Goal: Task Accomplishment & Management: Manage account settings

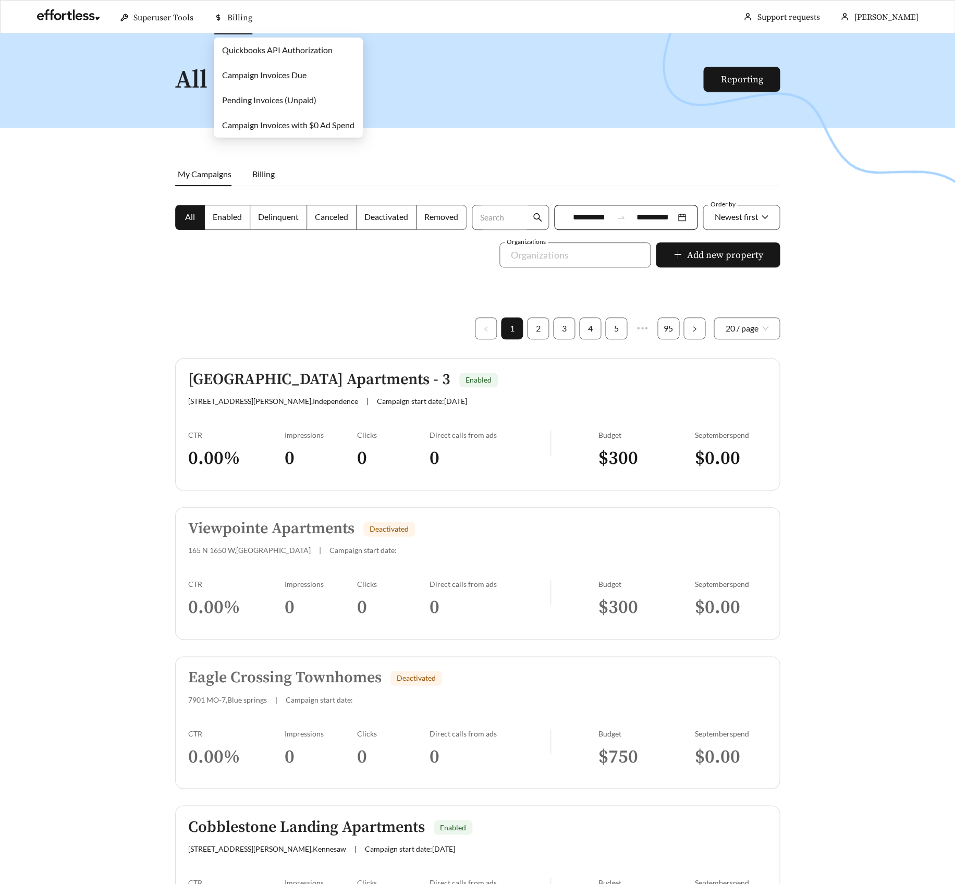
click at [252, 76] on link "Campaign Invoices Due" at bounding box center [264, 75] width 84 height 10
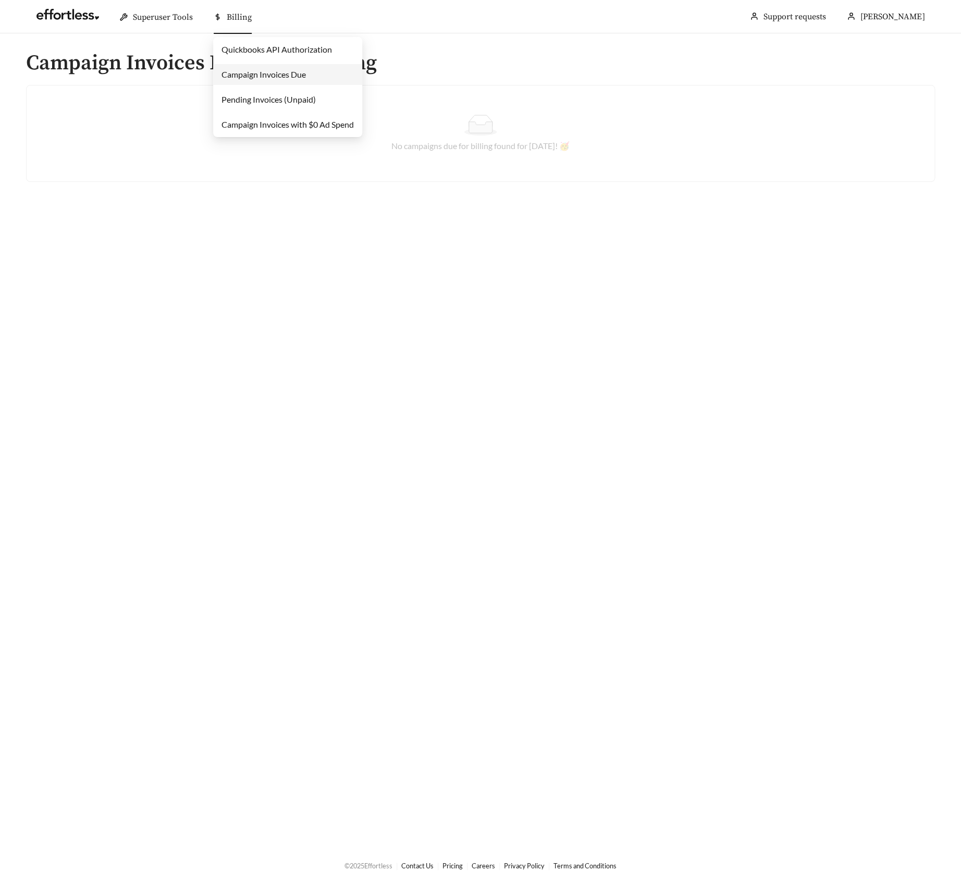
click at [242, 73] on link "Campaign Invoices Due" at bounding box center [264, 74] width 84 height 10
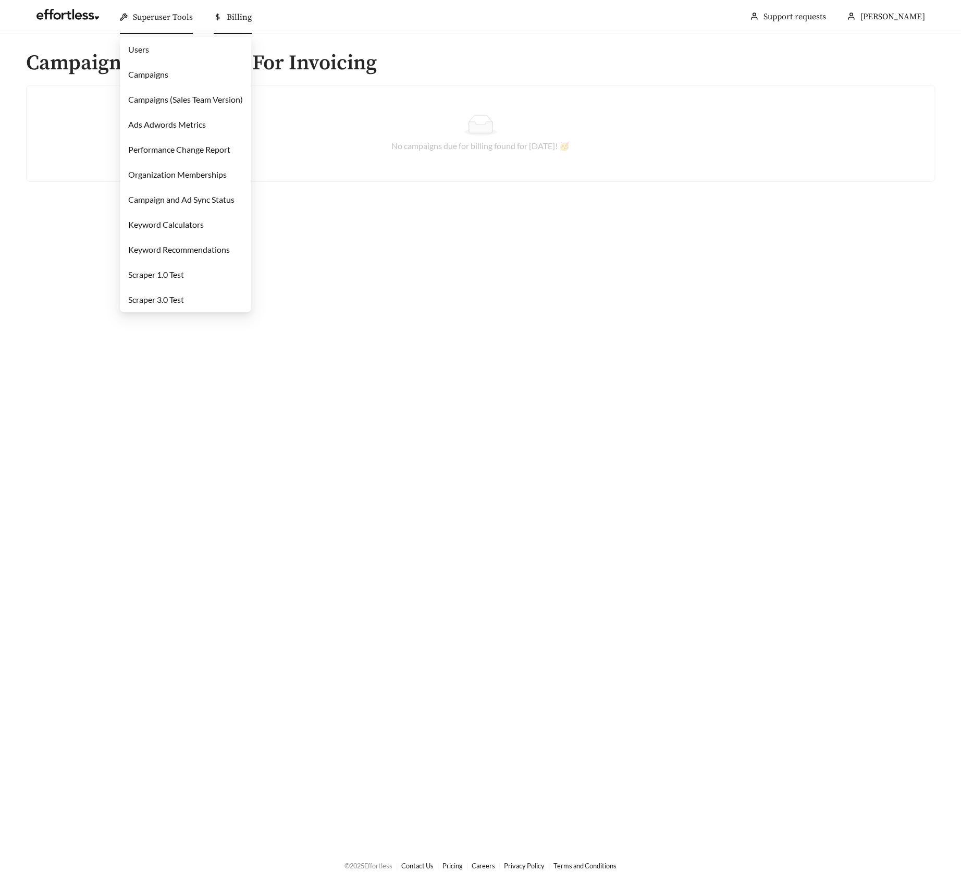
click at [159, 75] on link "Campaigns" at bounding box center [148, 74] width 40 height 10
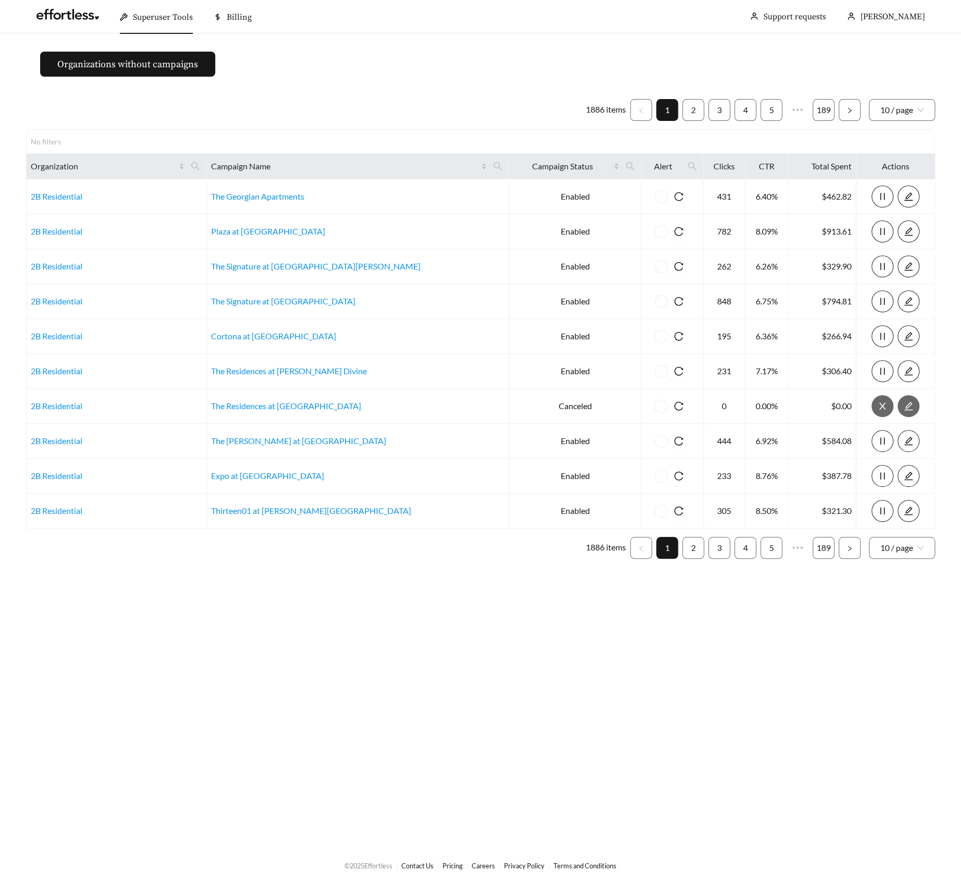
click at [357, 105] on ul "1886 items 1 2 3 4 5 ••• 189 10 / page" at bounding box center [480, 110] width 909 height 22
click at [494, 166] on icon "search" at bounding box center [498, 166] width 8 height 8
click at [389, 191] on input "text" at bounding box center [367, 191] width 106 height 22
type input "*******"
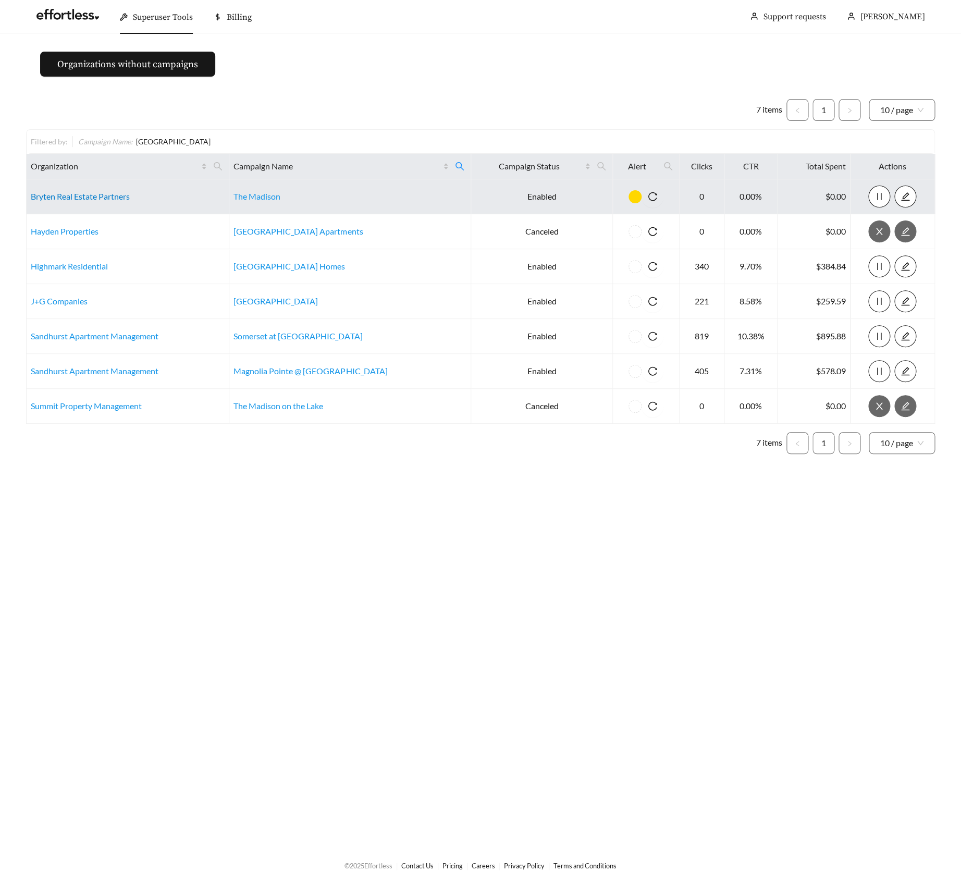
click at [104, 194] on link "Bryten Real Estate Partners" at bounding box center [80, 196] width 99 height 10
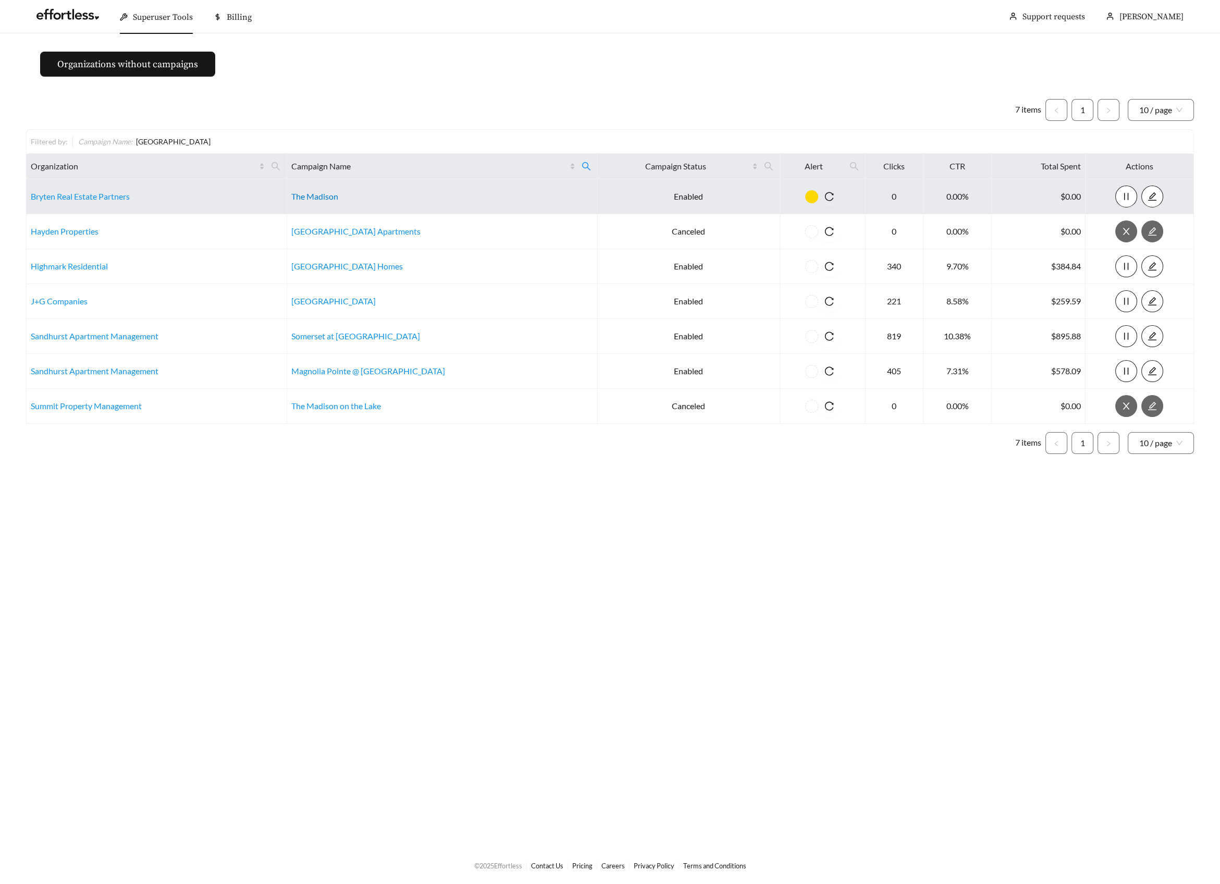
click at [306, 194] on link "The Madison" at bounding box center [314, 196] width 47 height 10
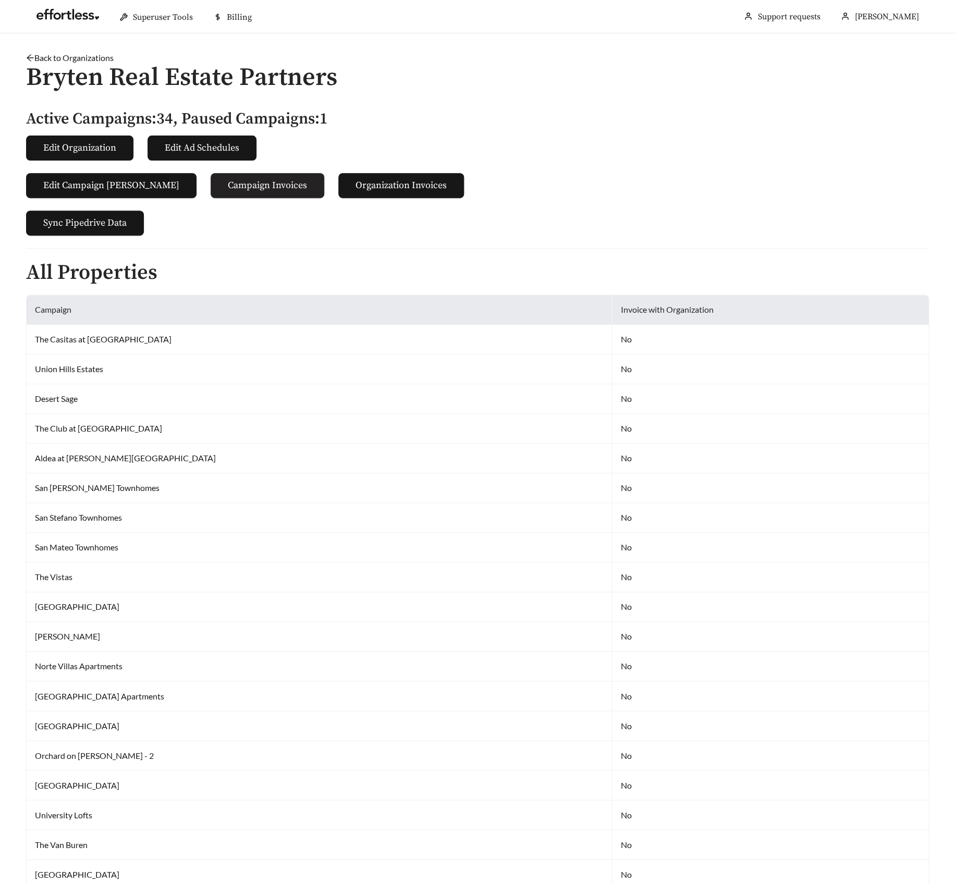
click at [228, 187] on span "Campaign Invoices" at bounding box center [267, 185] width 79 height 14
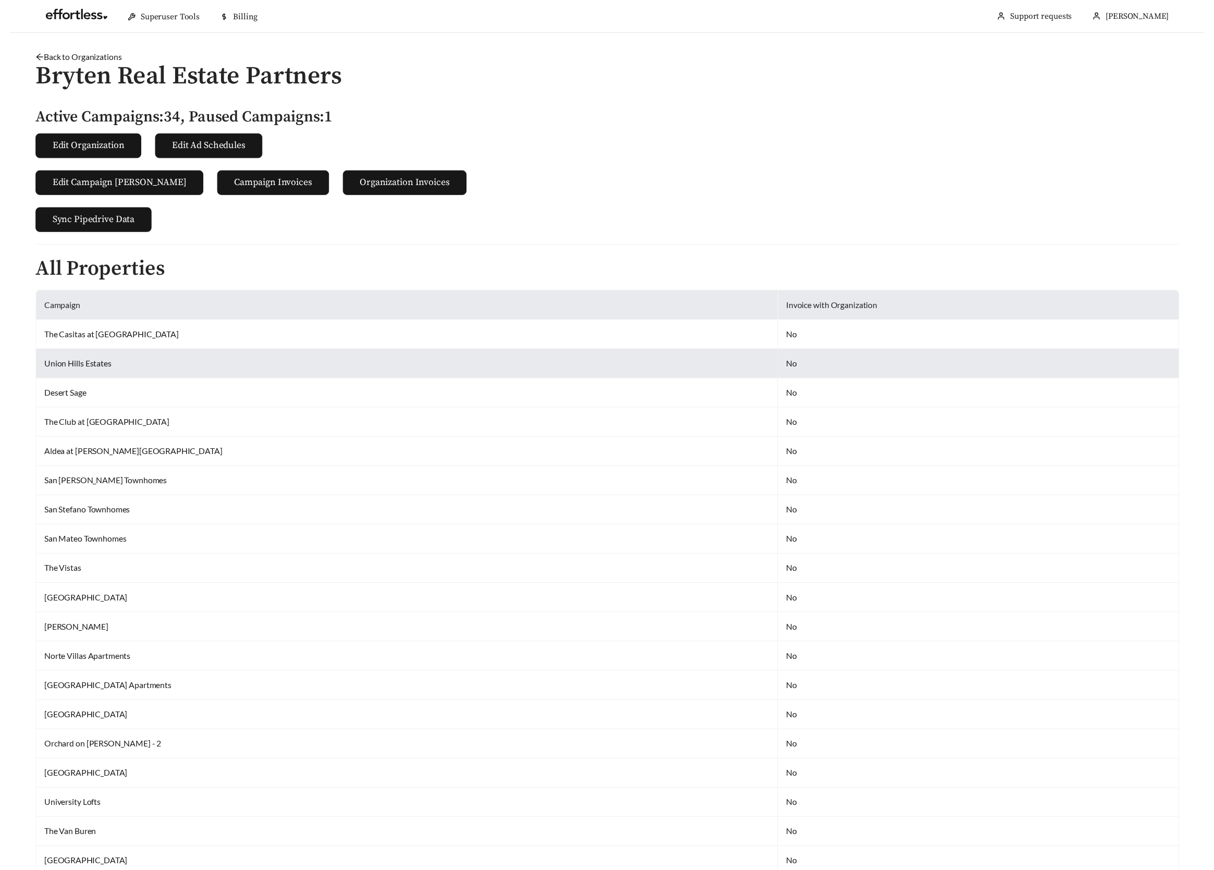
scroll to position [1680, 0]
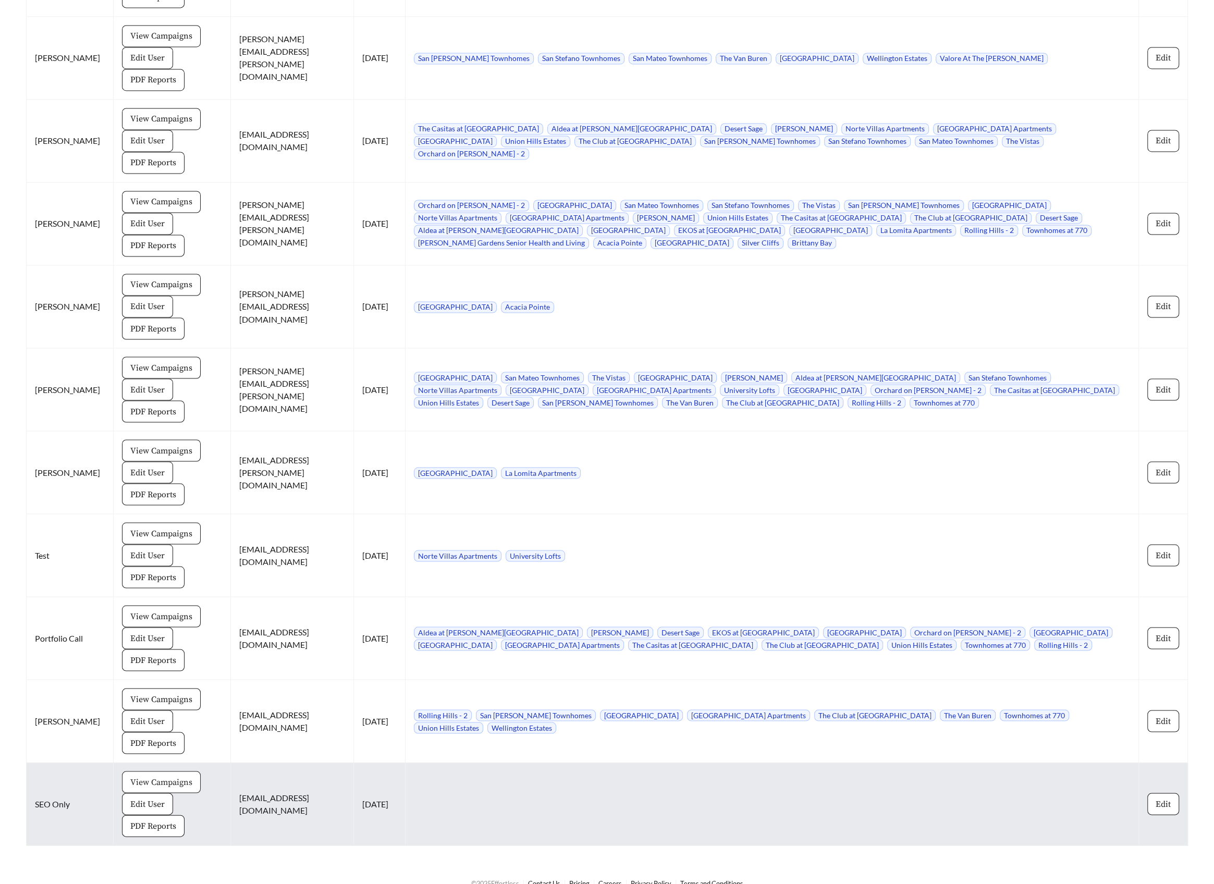
click at [142, 776] on span "View Campaigns" at bounding box center [161, 782] width 62 height 13
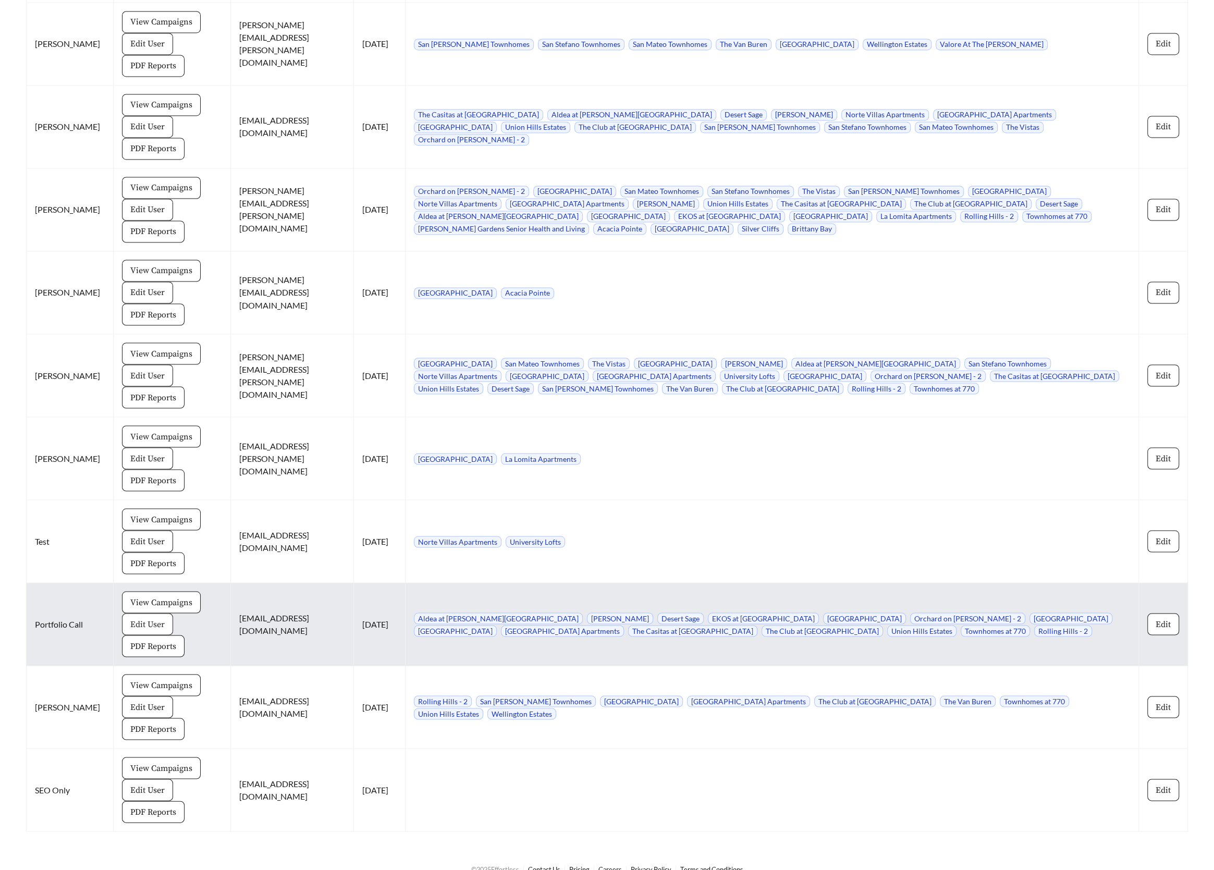
scroll to position [0, 0]
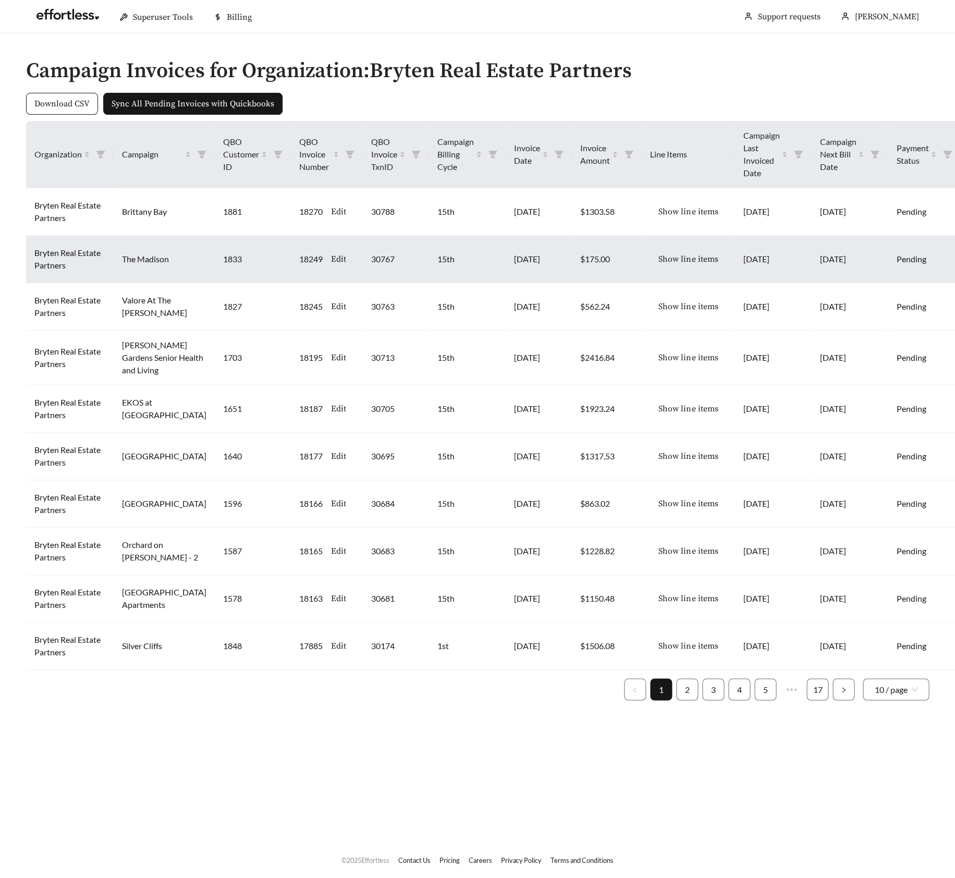
click at [670, 256] on span "Show line items" at bounding box center [687, 259] width 59 height 13
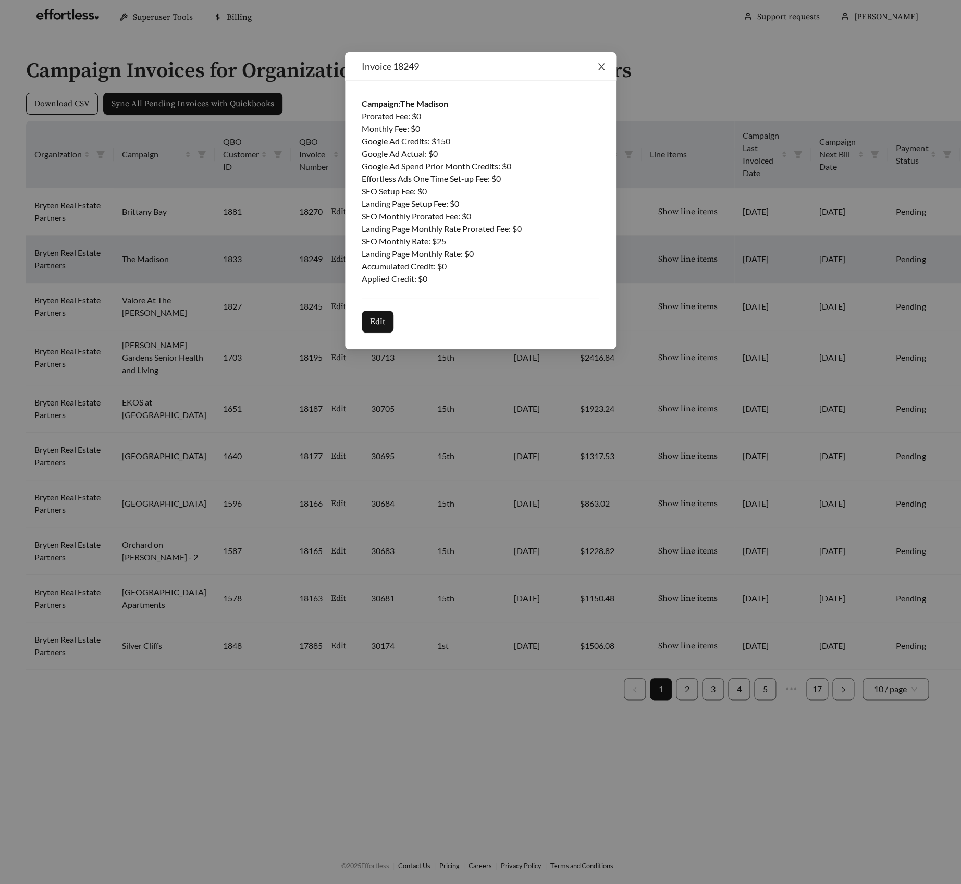
click at [598, 62] on icon "close" at bounding box center [601, 66] width 9 height 9
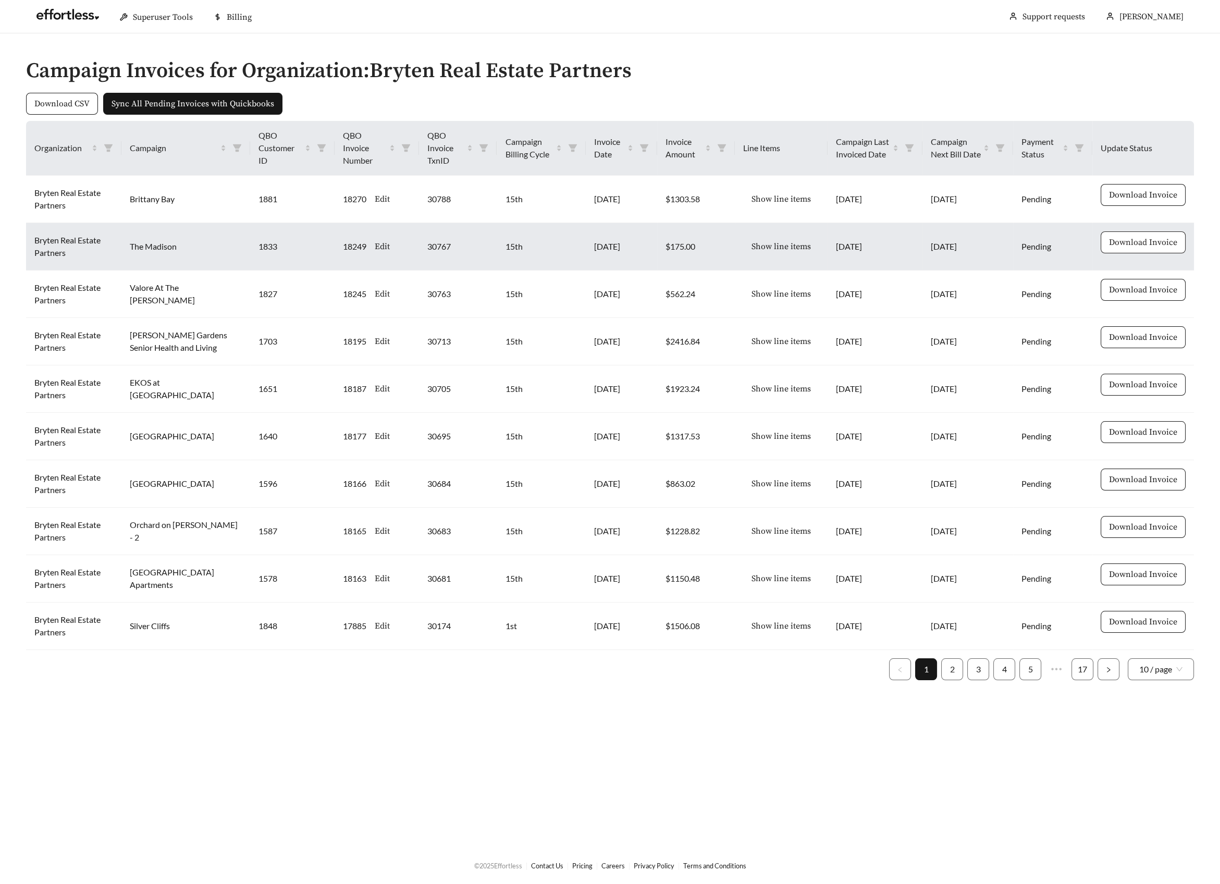
click at [961, 242] on span "Download Invoice" at bounding box center [1143, 242] width 68 height 13
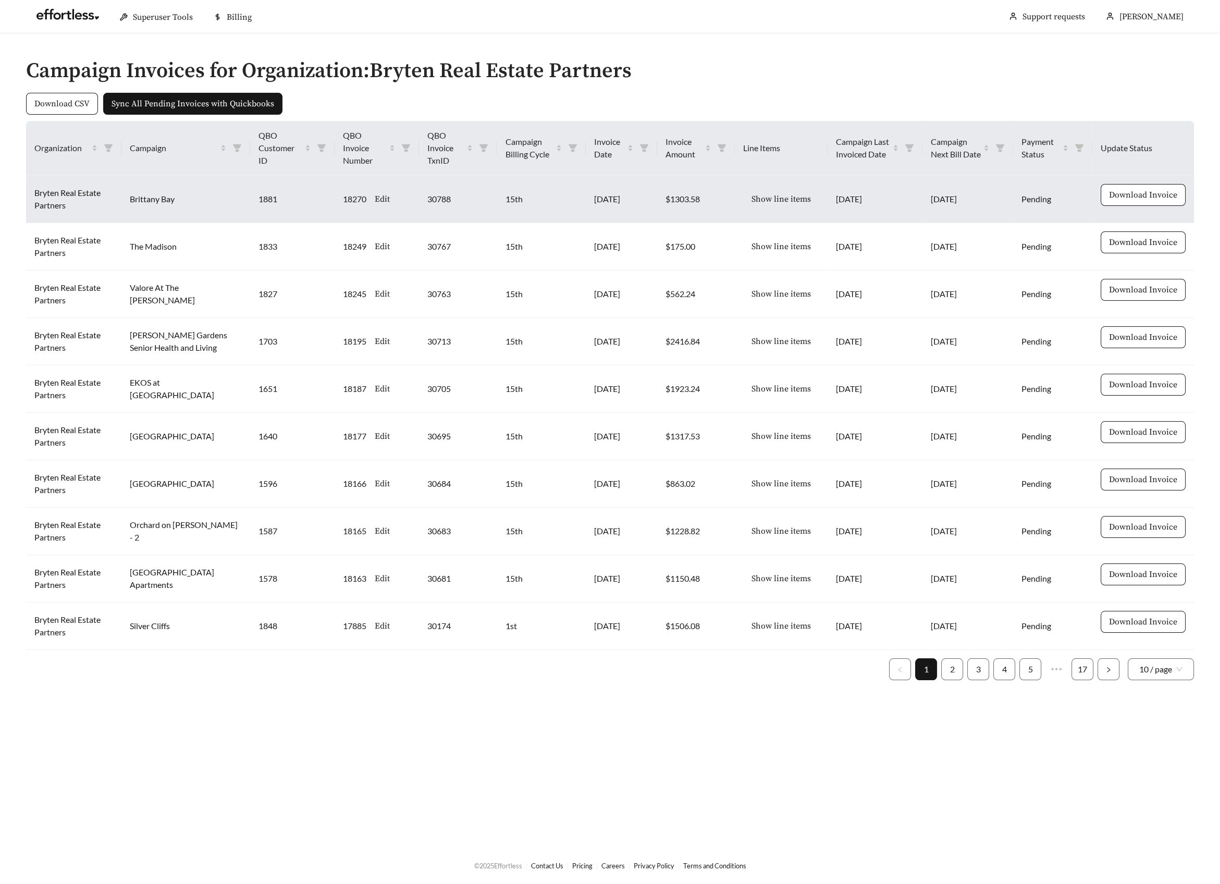
click at [787, 193] on span "Show line items" at bounding box center [781, 199] width 59 height 13
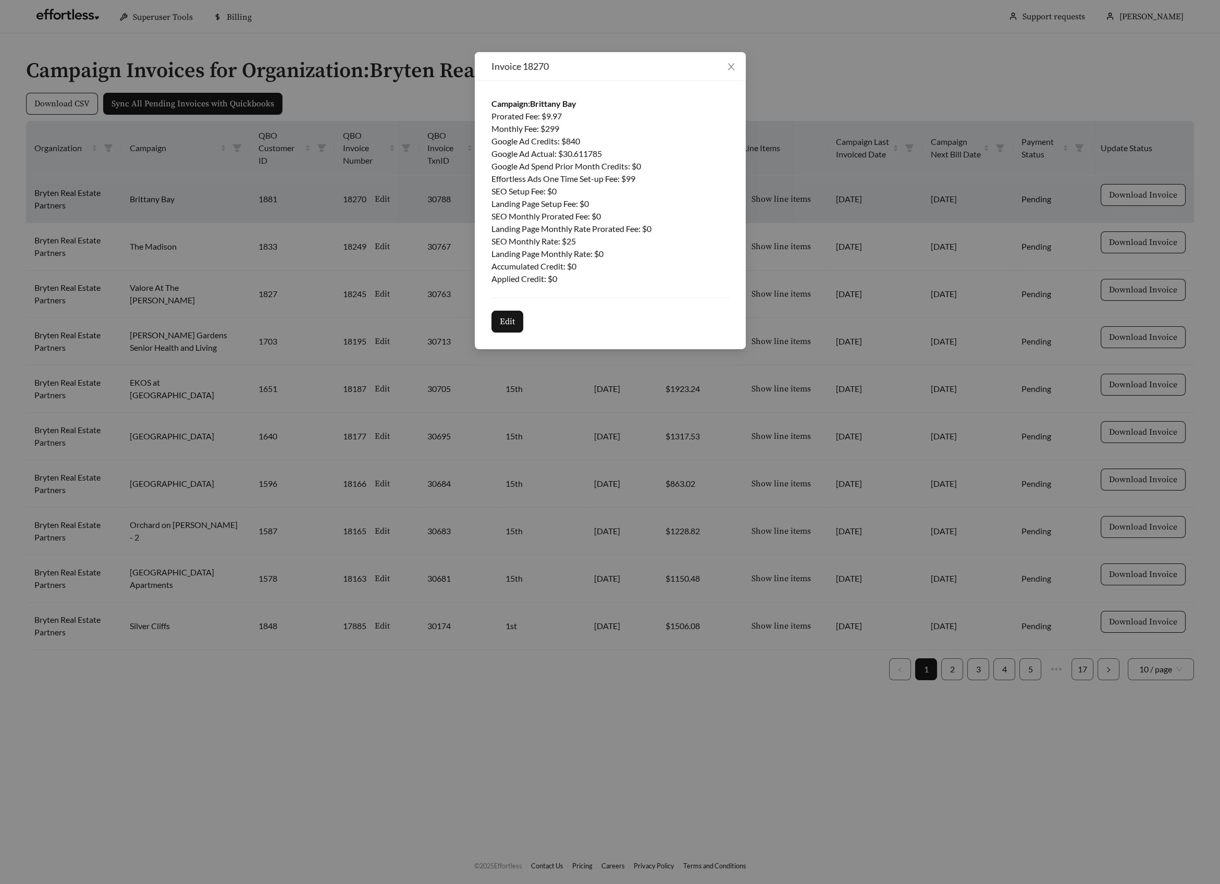
click at [820, 379] on div "Invoice 18270 Campaign: Brittany Bay Prorated Fee : $ 9.97 Monthly Fee : $ 299 …" at bounding box center [610, 442] width 1220 height 884
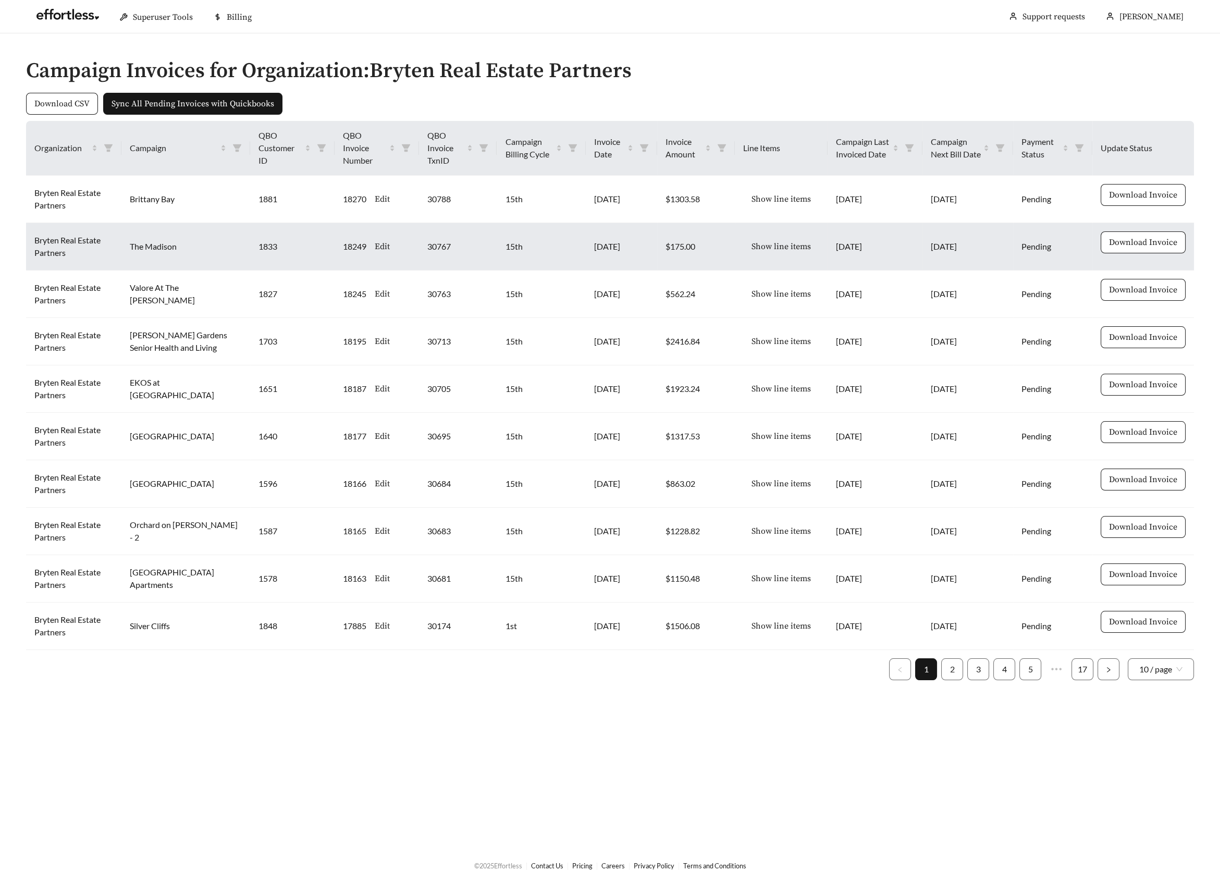
click at [782, 247] on span "Show line items" at bounding box center [781, 246] width 59 height 13
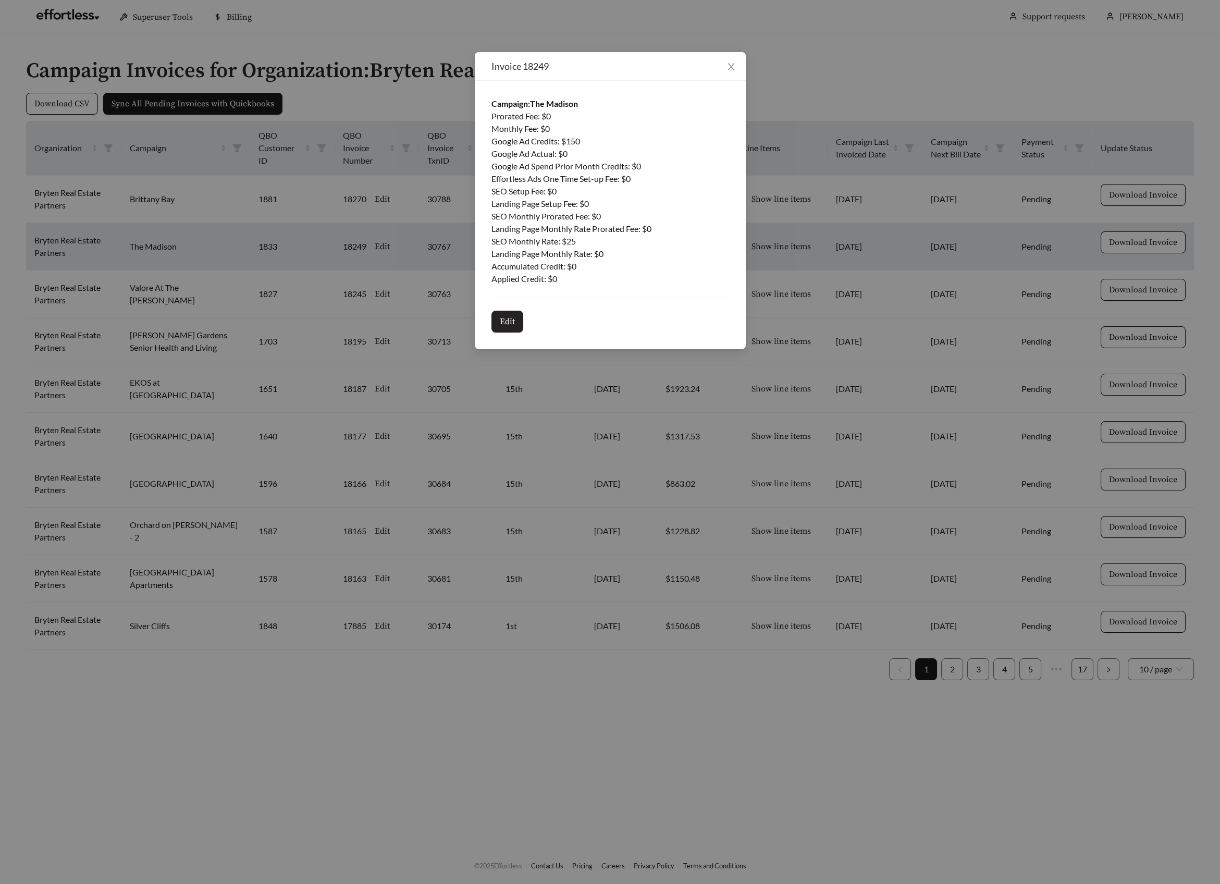
click at [506, 326] on span "Edit" at bounding box center [507, 321] width 15 height 13
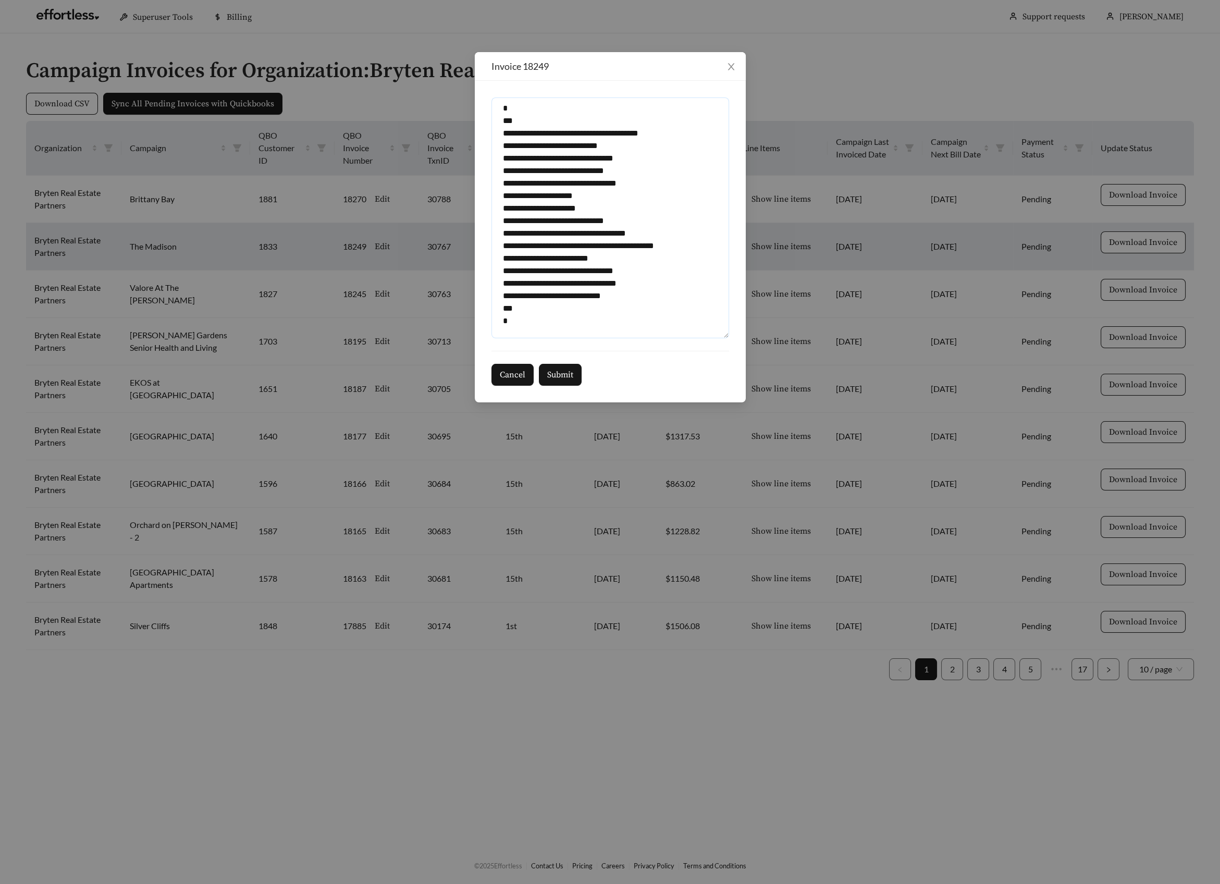
click at [612, 157] on textarea "**********" at bounding box center [611, 217] width 238 height 241
click at [615, 157] on textarea "**********" at bounding box center [611, 217] width 238 height 241
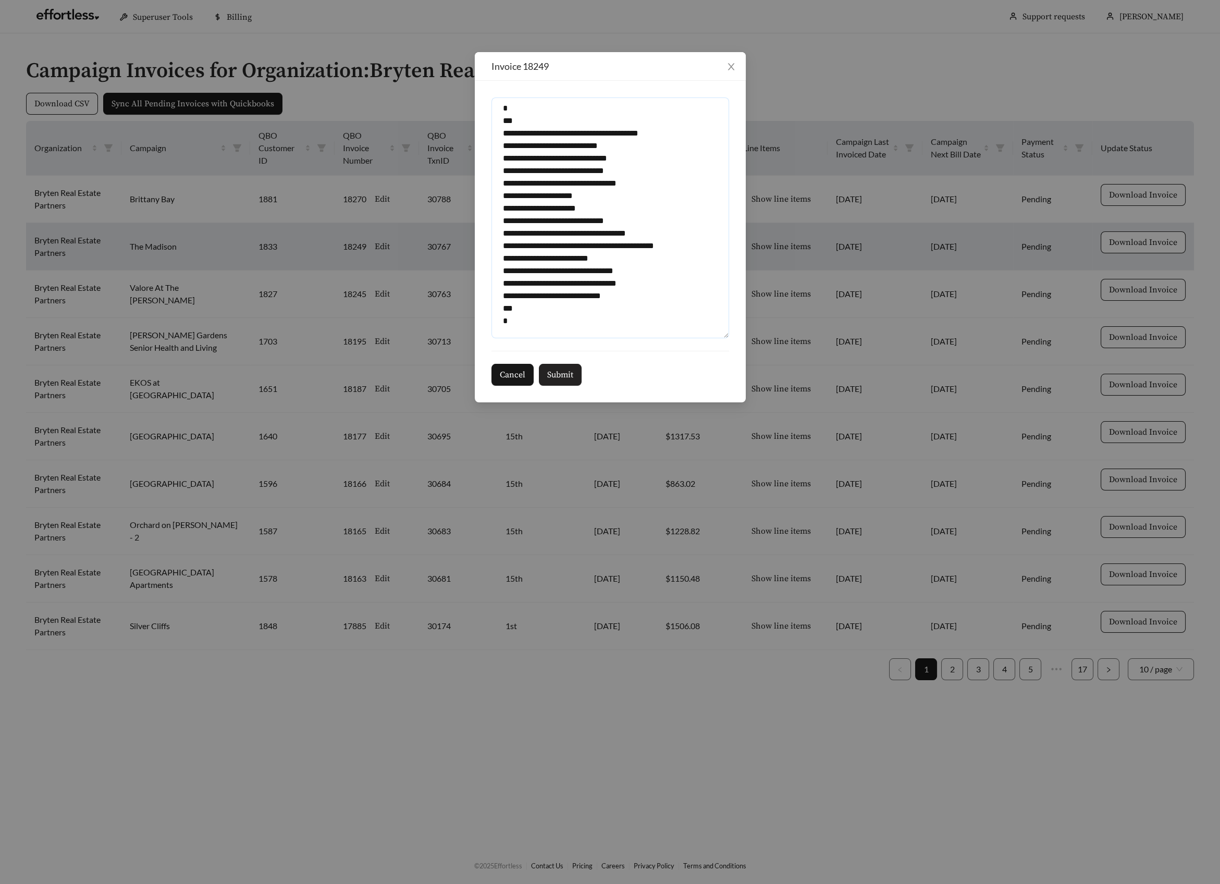
type textarea "**********"
click at [559, 375] on span "Submit" at bounding box center [560, 375] width 26 height 13
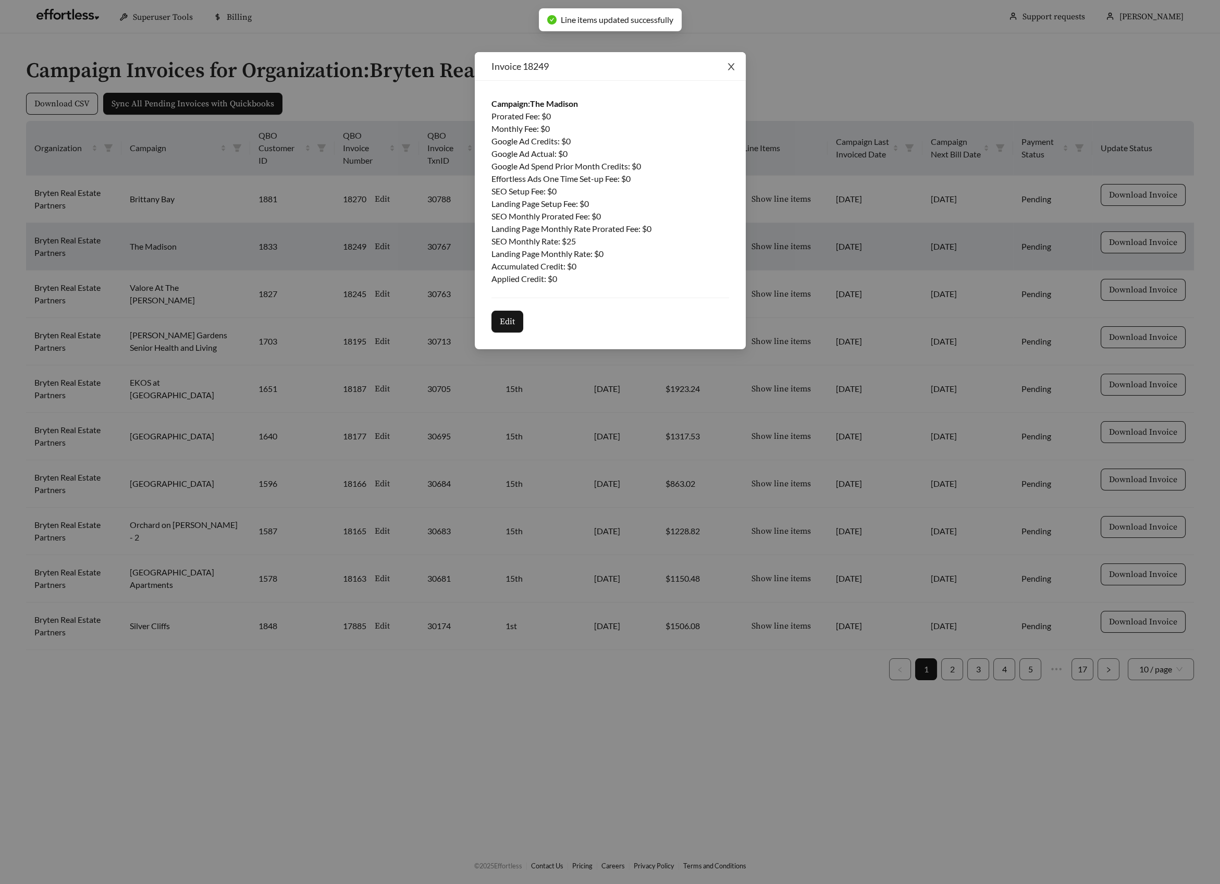
click at [730, 68] on icon "close" at bounding box center [731, 67] width 7 height 7
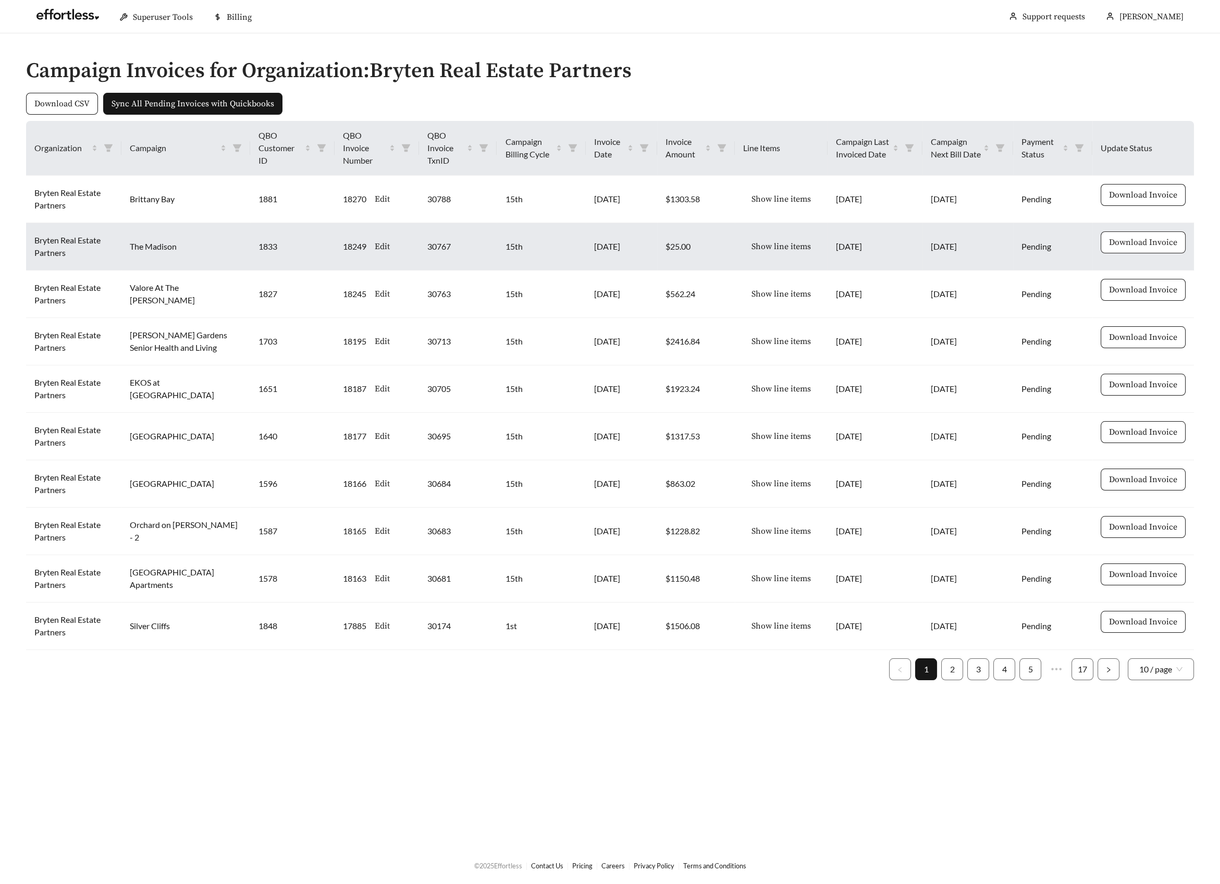
click at [961, 240] on span "Download Invoice" at bounding box center [1143, 242] width 68 height 13
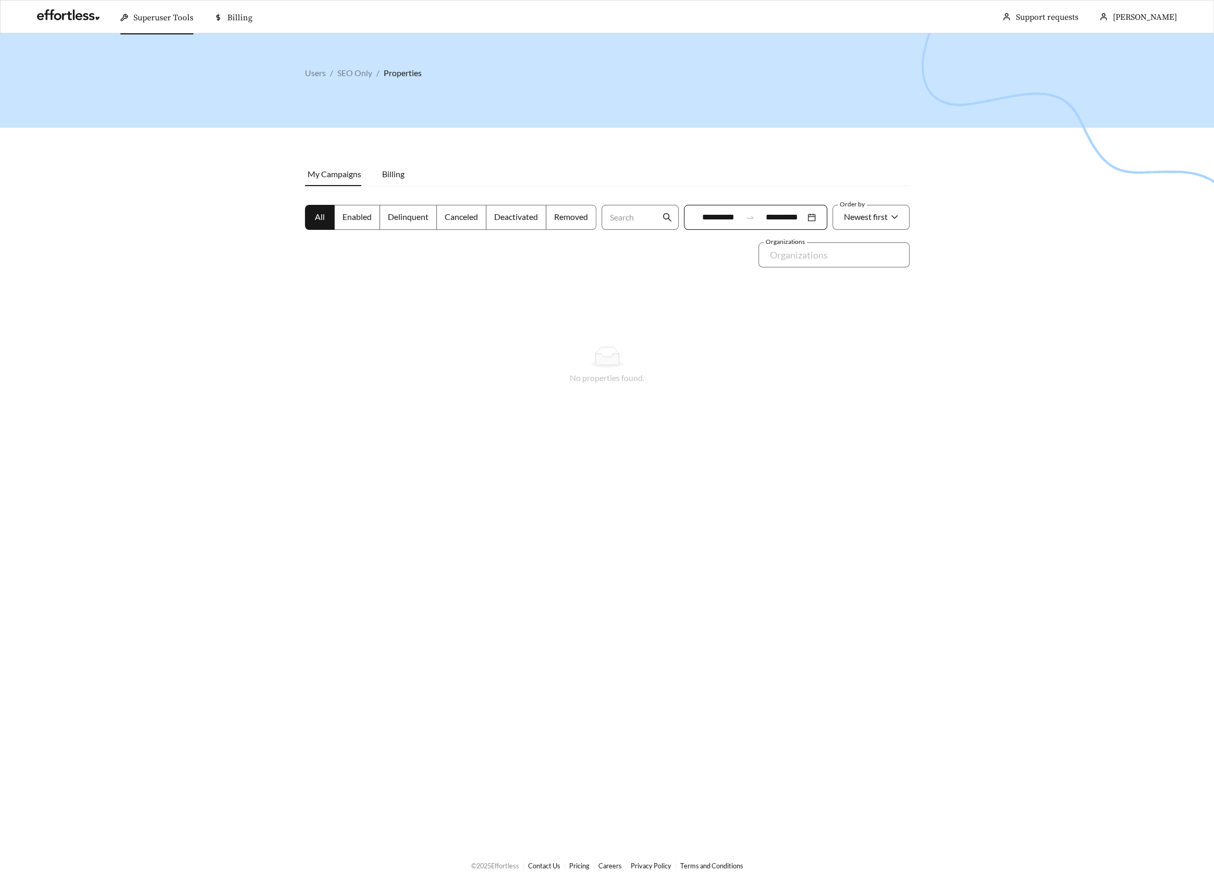
click at [357, 221] on label "Enabled" at bounding box center [357, 217] width 45 height 25
drag, startPoint x: 419, startPoint y: 214, endPoint x: 431, endPoint y: 214, distance: 12.0
click at [419, 214] on span "Delinquent" at bounding box center [408, 217] width 41 height 10
click at [465, 215] on span "Canceled" at bounding box center [461, 217] width 33 height 10
click at [513, 217] on span "Deactivated" at bounding box center [516, 217] width 44 height 10
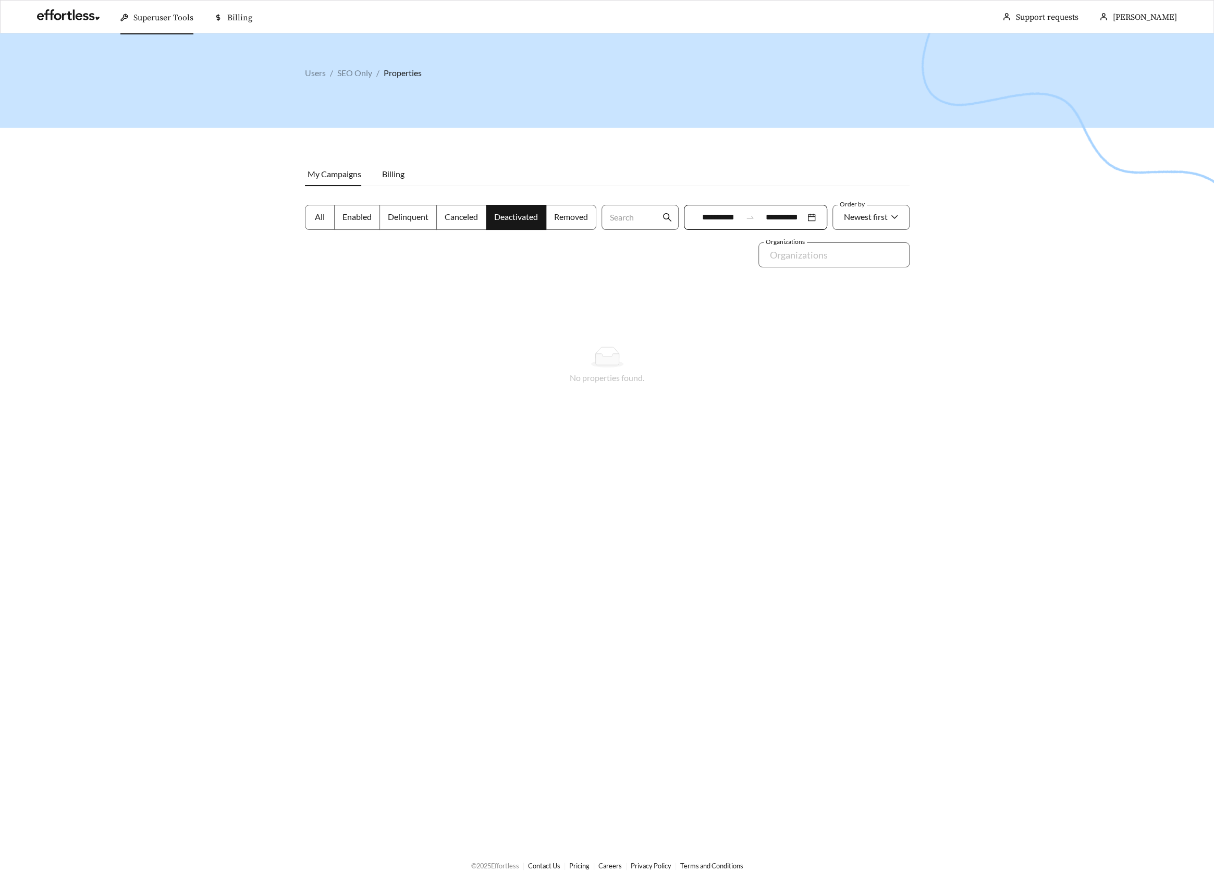
click at [550, 214] on label "Removed" at bounding box center [571, 217] width 50 height 25
click at [588, 213] on span at bounding box center [571, 217] width 50 height 24
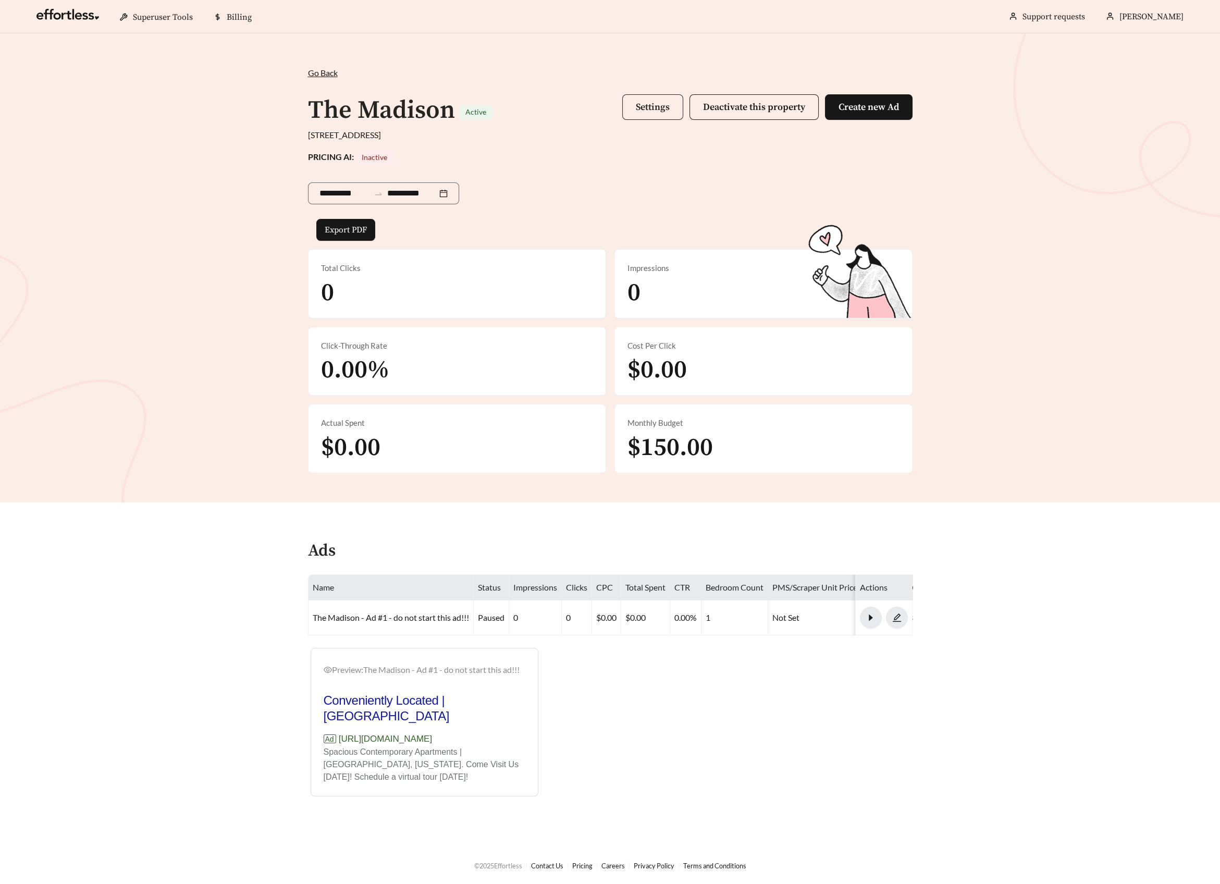
click at [663, 104] on span "Settings" at bounding box center [653, 107] width 34 height 12
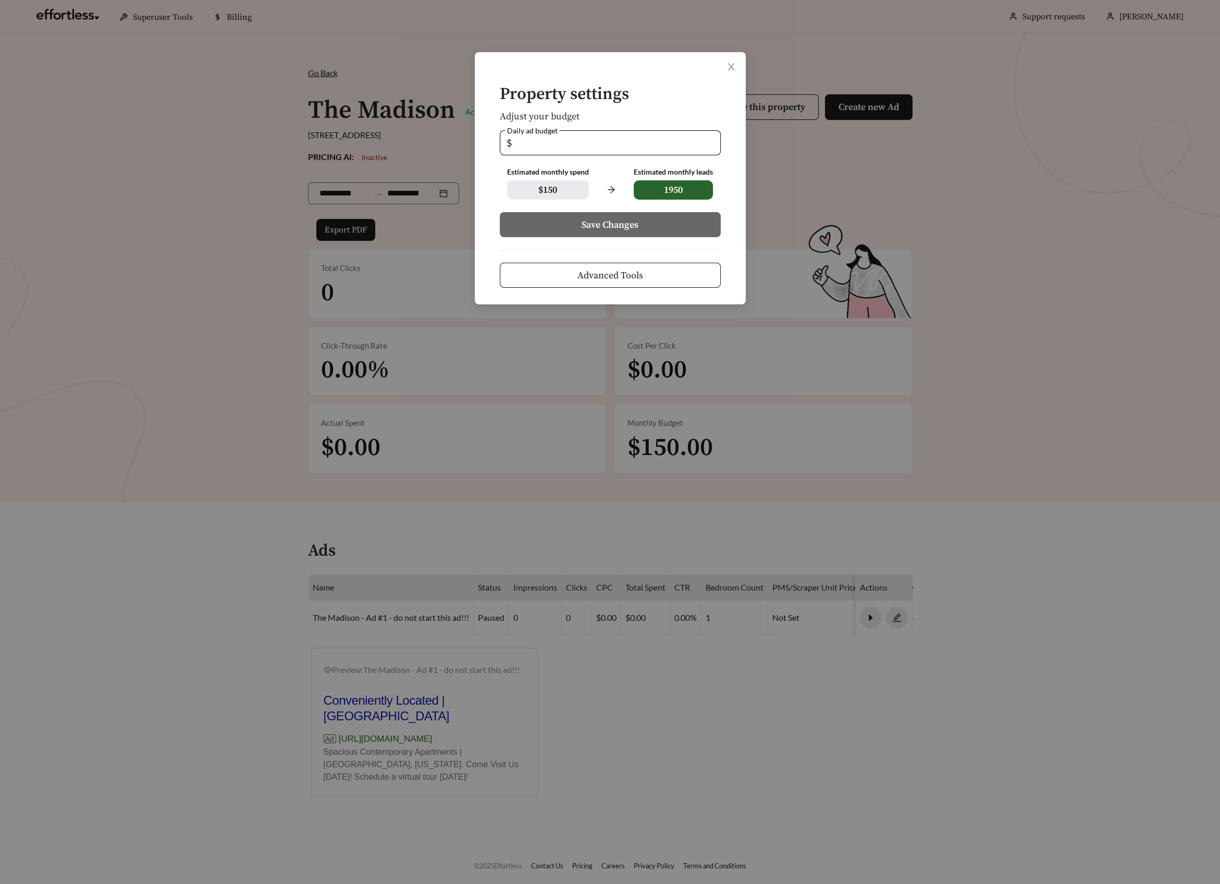
drag, startPoint x: 553, startPoint y: 142, endPoint x: 483, endPoint y: 141, distance: 69.9
click at [483, 141] on div "Property settings Adjust your budget Daily ad budget $ * Estimated monthly spen…" at bounding box center [610, 178] width 271 height 252
type input "*"
